Goal: Check status: Check status

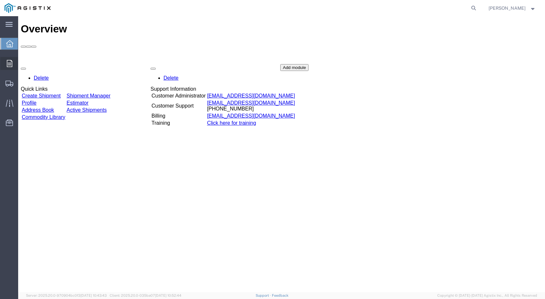
click at [10, 65] on icon at bounding box center [10, 63] width 6 height 7
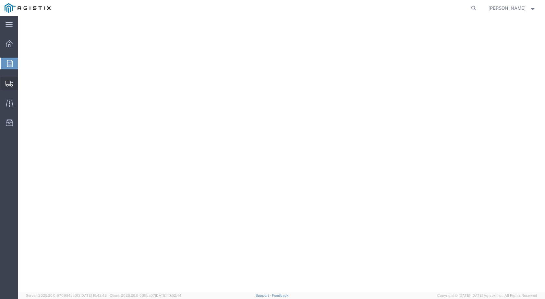
click at [22, 82] on span "Shipments" at bounding box center [20, 83] width 5 height 13
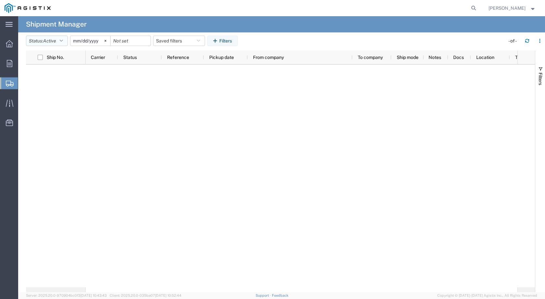
click at [56, 42] on span "Active" at bounding box center [49, 40] width 13 height 5
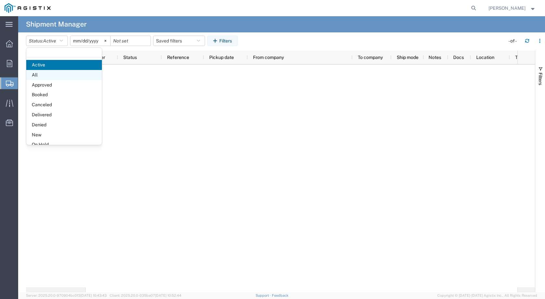
click at [31, 78] on span "All" at bounding box center [64, 75] width 76 height 10
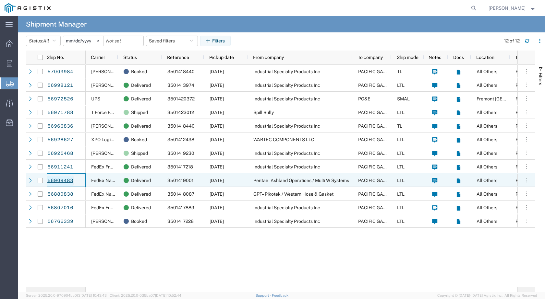
click at [65, 182] on link "56909483" at bounding box center [60, 181] width 27 height 10
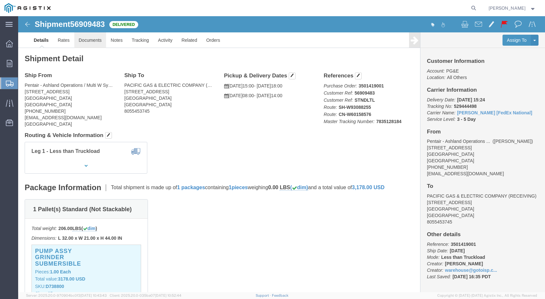
click link "Documents"
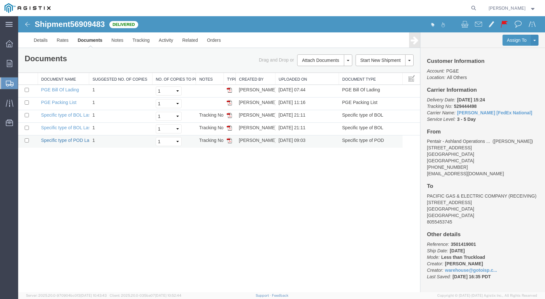
click at [66, 139] on link "Specific type of POD Laser" at bounding box center [68, 140] width 54 height 5
click at [64, 127] on link "Specific type of BOL Laser" at bounding box center [67, 127] width 53 height 5
click at [58, 113] on link "Specific type of BOL Laser" at bounding box center [67, 114] width 53 height 5
click at [61, 128] on link "Specific type of BOL Laser" at bounding box center [67, 127] width 53 height 5
click at [37, 42] on link "Details" at bounding box center [40, 40] width 23 height 16
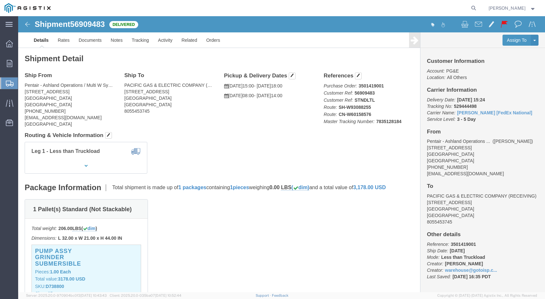
click b "7835128184"
copy b "7835128184"
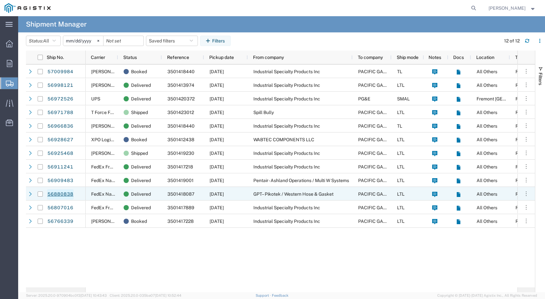
click at [63, 195] on link "56880838" at bounding box center [60, 194] width 27 height 10
